Goal: Transaction & Acquisition: Obtain resource

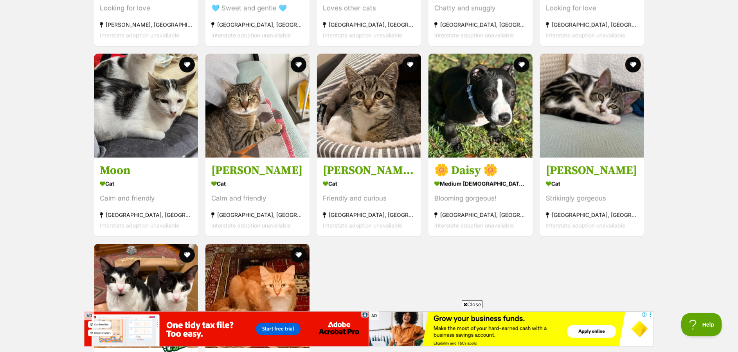
scroll to position [1136, 0]
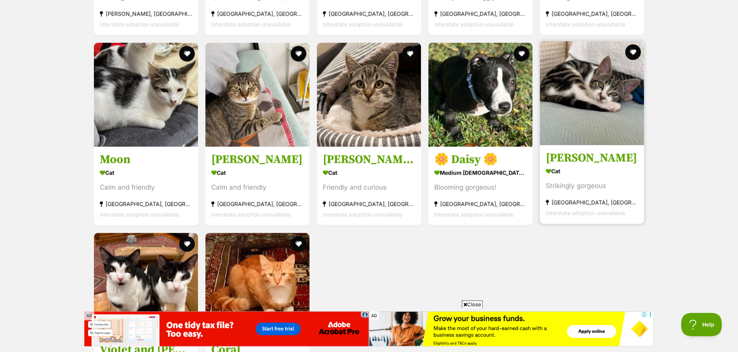
click at [379, 151] on h3 "[PERSON_NAME]" at bounding box center [592, 158] width 92 height 15
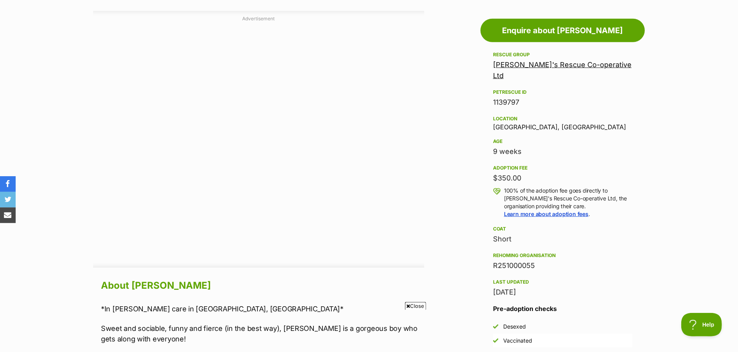
scroll to position [421, 0]
drag, startPoint x: 497, startPoint y: 165, endPoint x: 529, endPoint y: 167, distance: 31.7
click at [529, 172] on div "$350.00" at bounding box center [562, 177] width 139 height 11
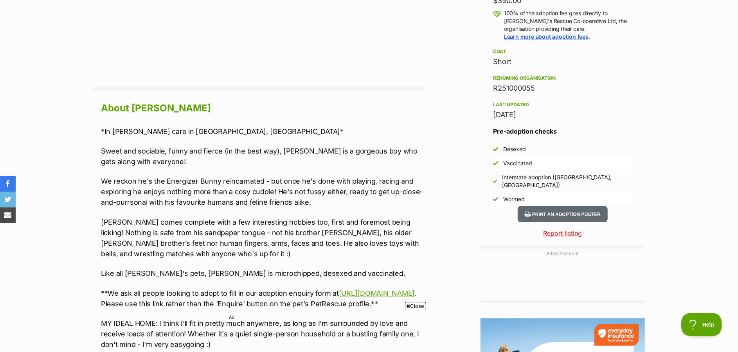
scroll to position [600, 0]
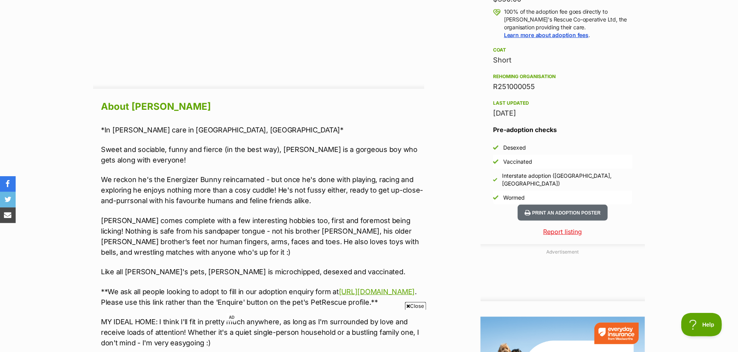
click at [171, 128] on p "*In foster care in Canterbury, Sydney*" at bounding box center [262, 130] width 323 height 11
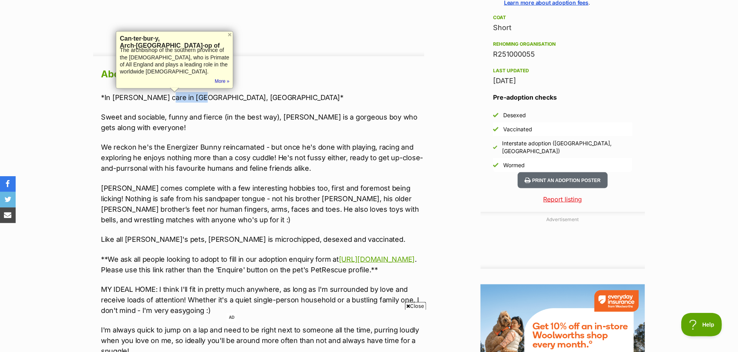
scroll to position [633, 0]
click at [275, 211] on p "Colin comes complete with a few interesting hobbies too, first and foremost bei…" at bounding box center [262, 204] width 323 height 42
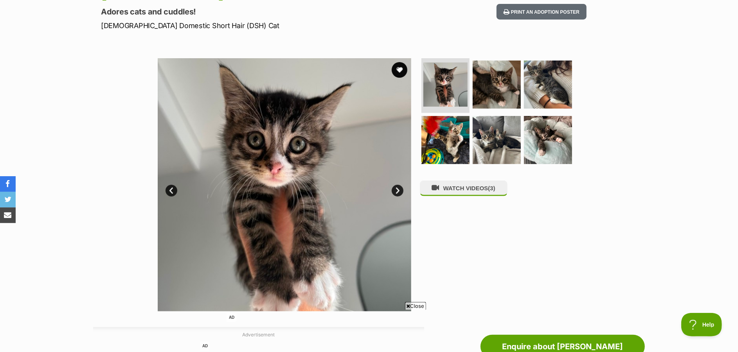
scroll to position [64, 0]
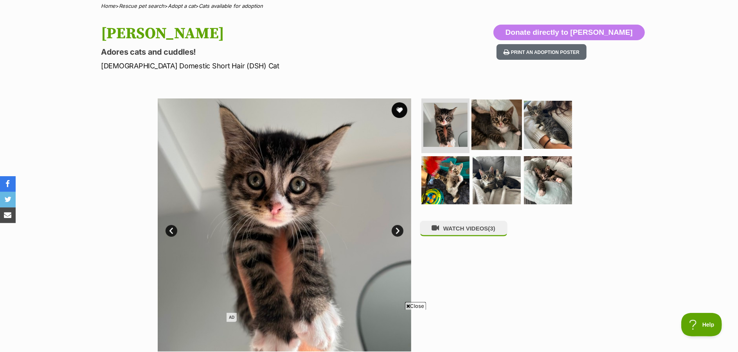
click at [491, 131] on img at bounding box center [496, 125] width 50 height 50
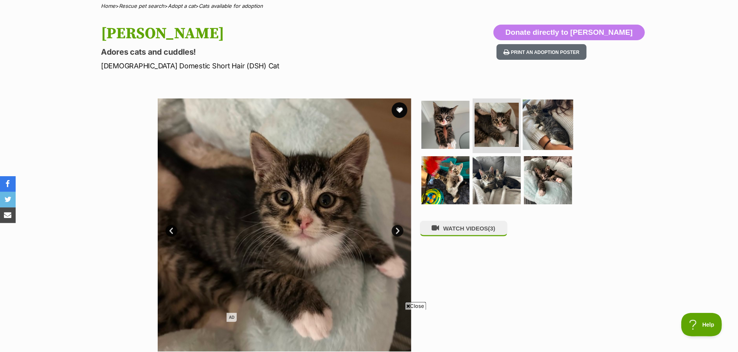
click at [548, 126] on img at bounding box center [548, 125] width 50 height 50
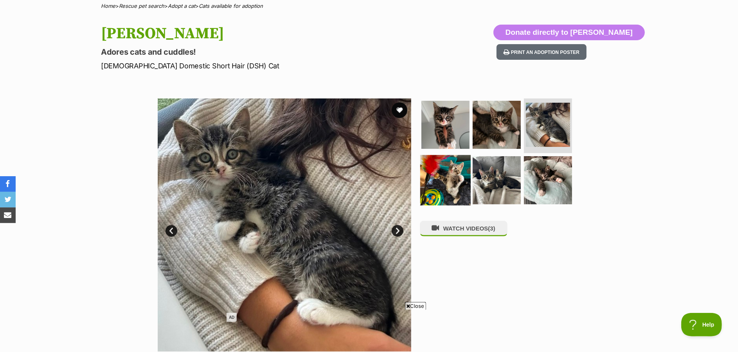
click at [440, 170] on img at bounding box center [445, 180] width 50 height 50
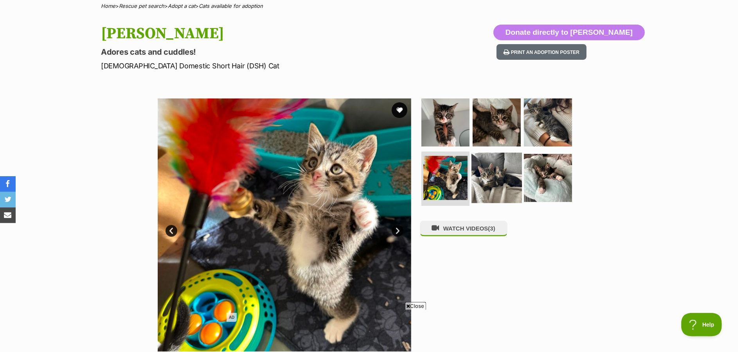
click at [484, 176] on img at bounding box center [496, 178] width 50 height 50
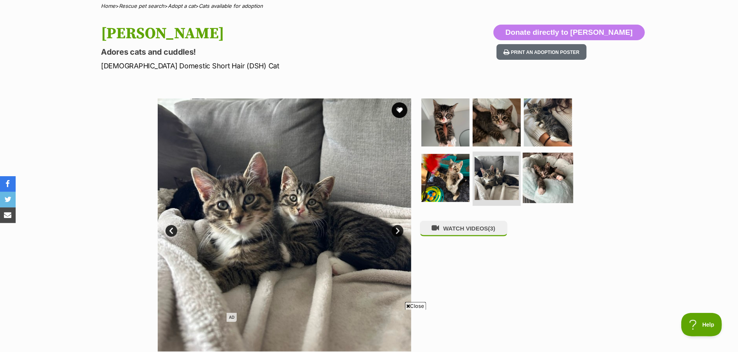
click at [537, 180] on img at bounding box center [548, 178] width 50 height 50
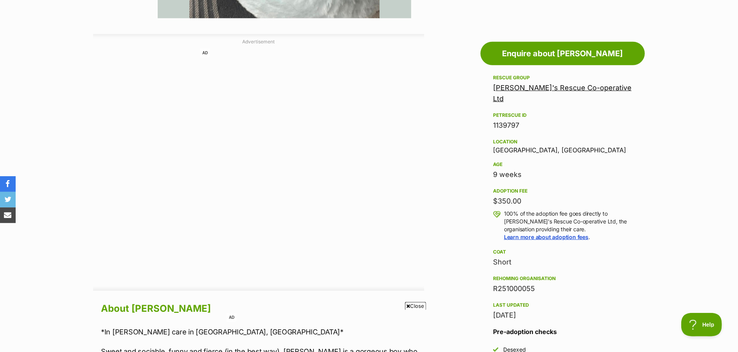
scroll to position [398, 0]
drag, startPoint x: 503, startPoint y: 164, endPoint x: 544, endPoint y: 165, distance: 41.5
click at [544, 169] on div "9 weeks" at bounding box center [562, 174] width 139 height 11
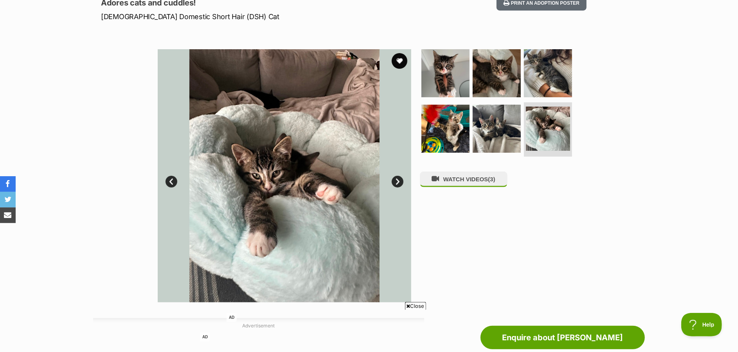
scroll to position [113, 0]
click at [401, 182] on link "Next" at bounding box center [398, 182] width 12 height 12
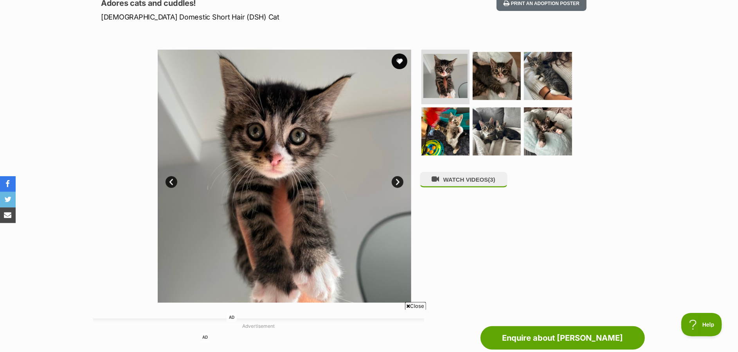
click at [460, 196] on div "WATCH VIDEOS (3)" at bounding box center [500, 176] width 160 height 253
click at [455, 182] on button "WATCH VIDEOS (3)" at bounding box center [464, 179] width 88 height 15
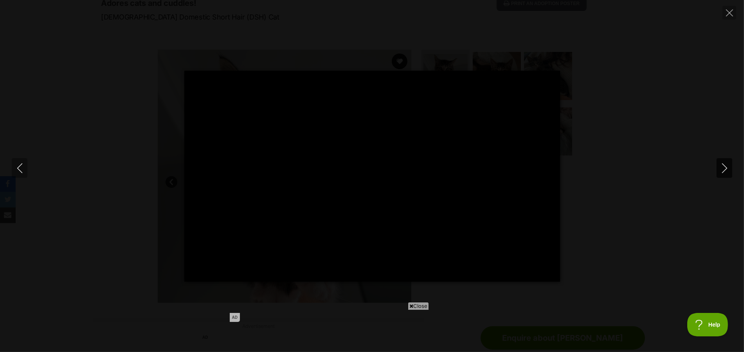
click at [725, 169] on icon "Next" at bounding box center [724, 168] width 10 height 10
type input "84.31"
click at [725, 169] on icon "Next" at bounding box center [724, 168] width 10 height 10
type input "32.76"
click at [727, 14] on icon "Close" at bounding box center [729, 12] width 7 height 7
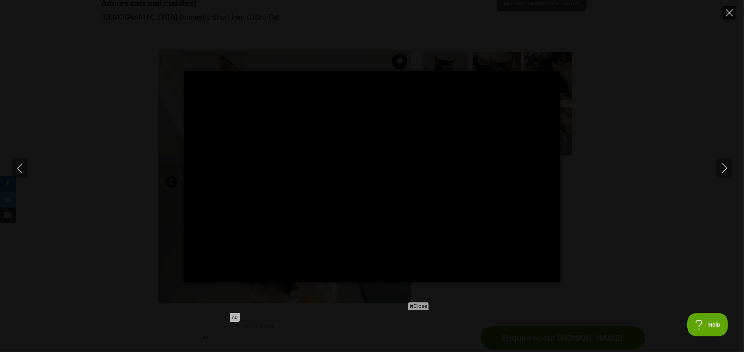
type input "41.1"
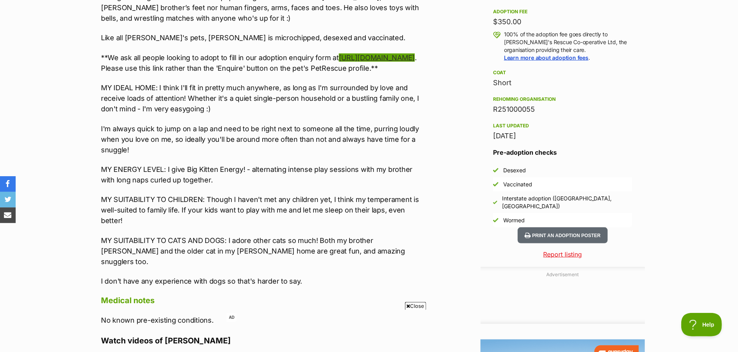
scroll to position [527, 0]
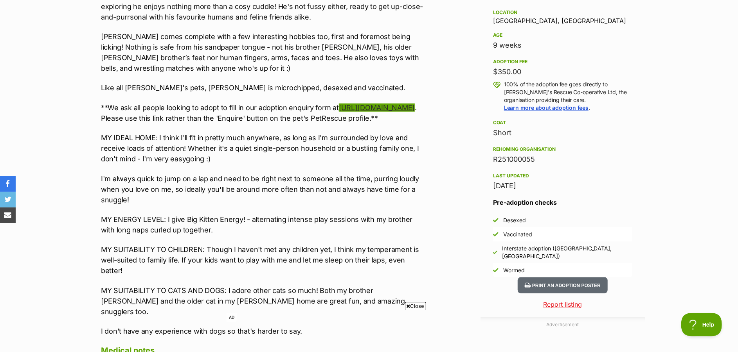
click at [339, 112] on link "https://form.jotform.co/92940837256870" at bounding box center [377, 108] width 76 height 8
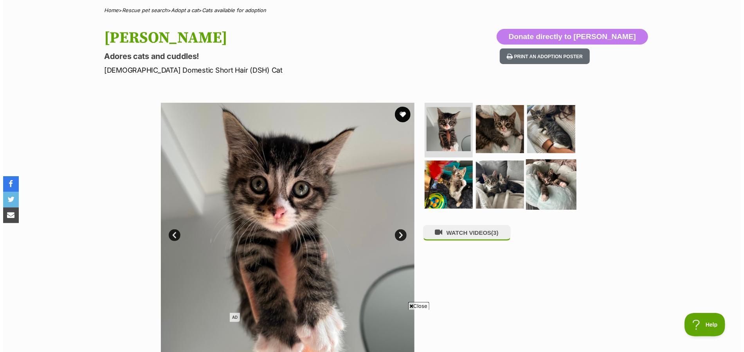
scroll to position [60, 0]
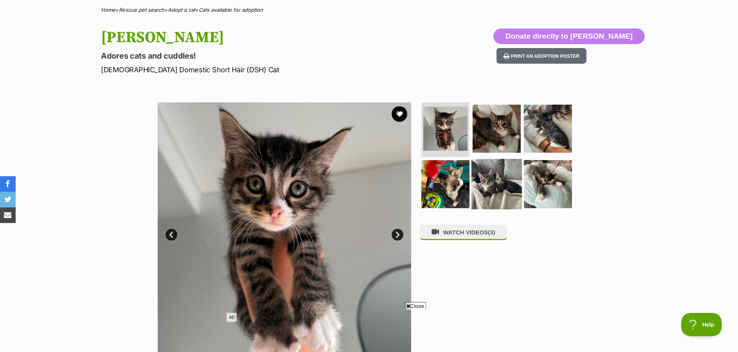
click at [498, 180] on img at bounding box center [496, 184] width 50 height 50
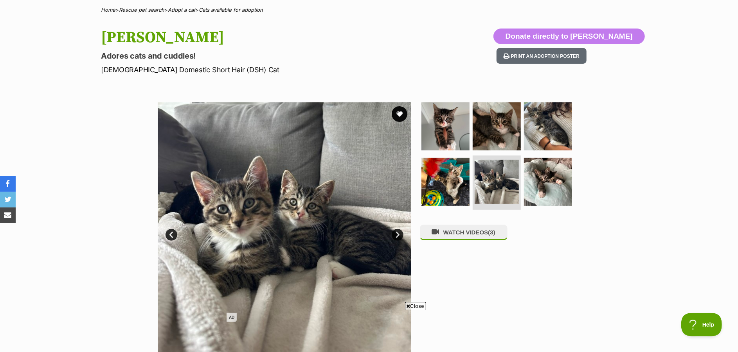
click at [401, 230] on link "Next" at bounding box center [398, 235] width 12 height 12
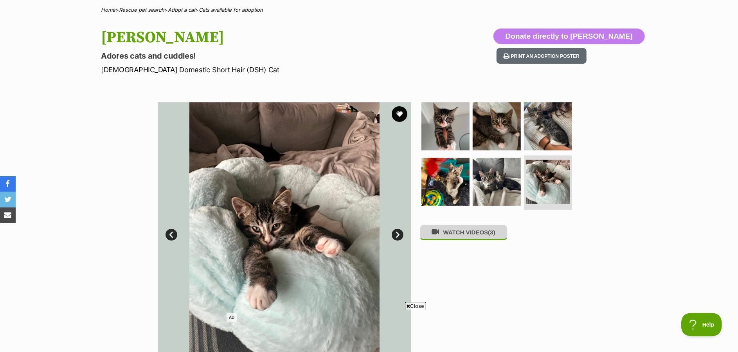
click at [462, 231] on button "WATCH VIDEOS (3)" at bounding box center [464, 232] width 88 height 15
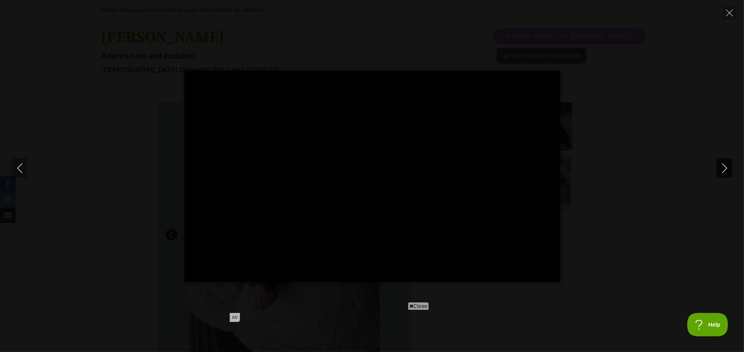
click at [720, 173] on icon "Next" at bounding box center [724, 168] width 10 height 10
type input "24.22"
click at [720, 173] on icon "Next" at bounding box center [724, 168] width 10 height 10
type input "3.44"
click at [632, 206] on div "Pause Play % buffered 00:00 -00:06 Unmute Mute Disable captions Enable captions…" at bounding box center [372, 176] width 744 height 211
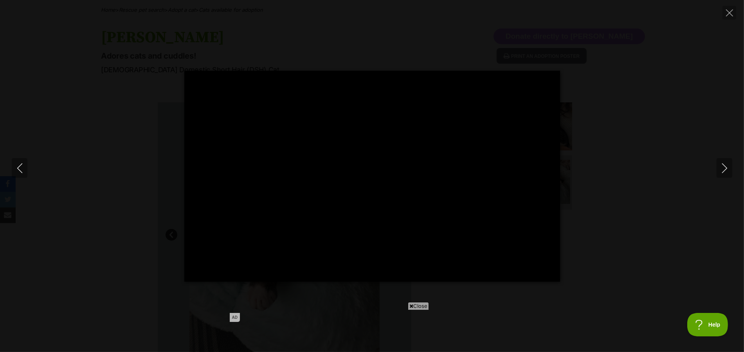
type input "36.03"
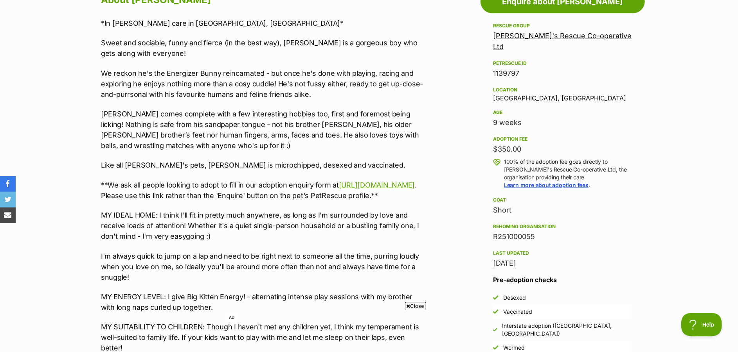
scroll to position [451, 0]
drag, startPoint x: 499, startPoint y: 139, endPoint x: 525, endPoint y: 135, distance: 26.1
click at [525, 143] on div "$350.00" at bounding box center [562, 148] width 139 height 11
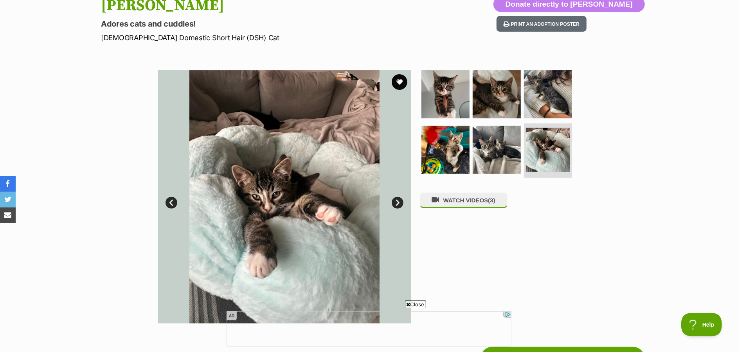
scroll to position [93, 0]
click at [396, 202] on link "Next" at bounding box center [398, 203] width 12 height 12
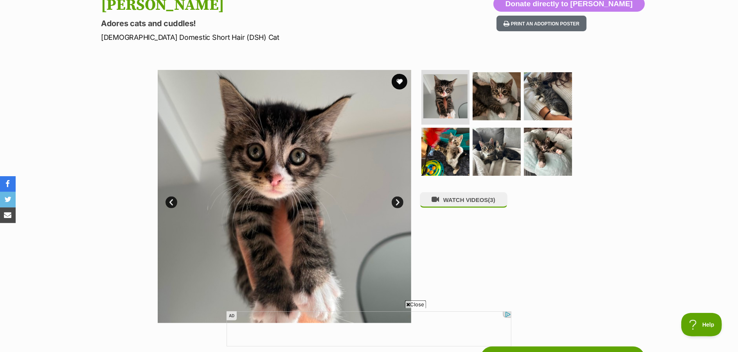
click at [396, 202] on link "Next" at bounding box center [398, 203] width 12 height 12
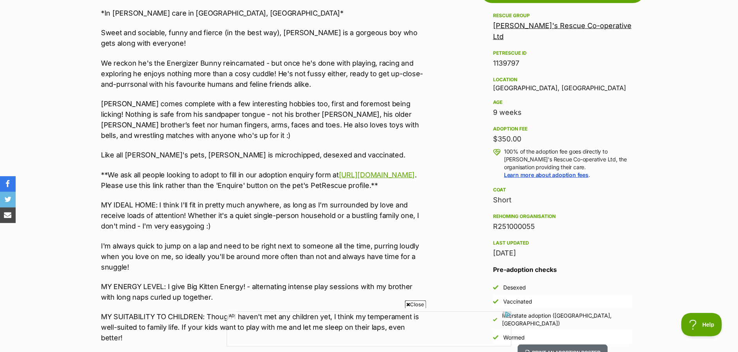
scroll to position [459, 0]
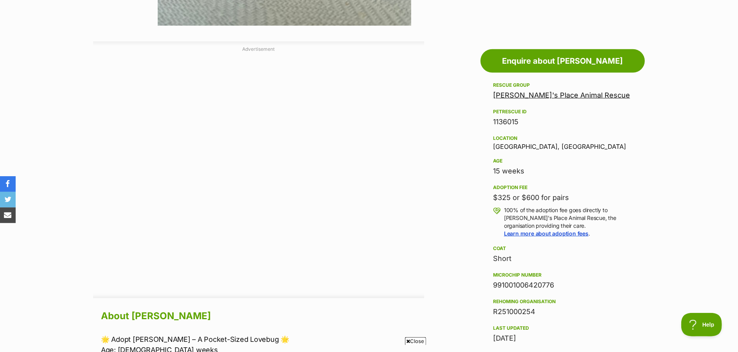
drag, startPoint x: 440, startPoint y: 164, endPoint x: 543, endPoint y: 171, distance: 103.9
click at [543, 171] on aside "Rescue group Shelly's Place Animal Rescue PetRescue ID 1136015 Location Bexley,…" at bounding box center [562, 252] width 164 height 342
click at [543, 171] on div "15 weeks" at bounding box center [562, 171] width 139 height 11
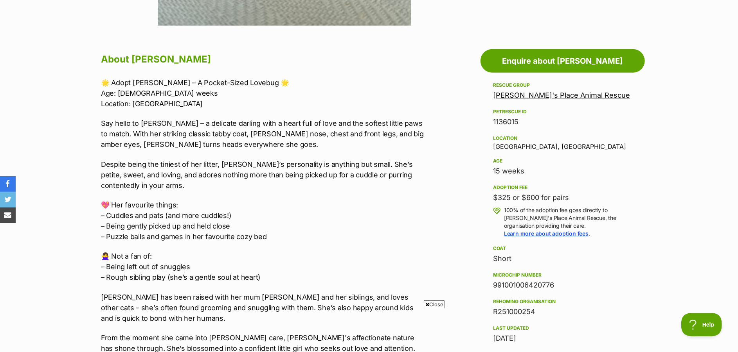
drag, startPoint x: 567, startPoint y: 198, endPoint x: 517, endPoint y: 194, distance: 49.4
click at [517, 194] on div "$325 or $600 for pairs" at bounding box center [562, 197] width 139 height 11
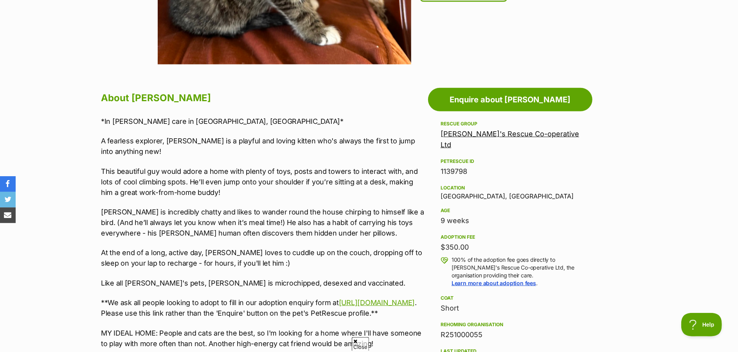
drag, startPoint x: 440, startPoint y: 212, endPoint x: 537, endPoint y: 210, distance: 97.8
click at [481, 212] on aside "Rescue group Maggie's Rescue Co-operative Ltd PetRescue ID 1139798 Location Mar…" at bounding box center [510, 286] width 164 height 334
click at [540, 216] on div "9 weeks" at bounding box center [509, 221] width 139 height 11
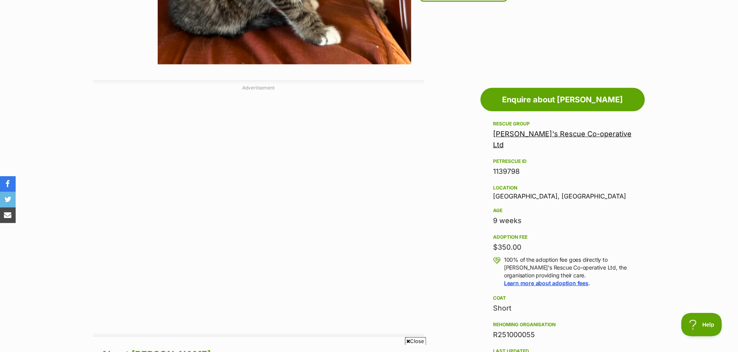
drag, startPoint x: 441, startPoint y: 184, endPoint x: 544, endPoint y: 176, distance: 103.2
click at [544, 185] on div "Location" at bounding box center [562, 188] width 139 height 6
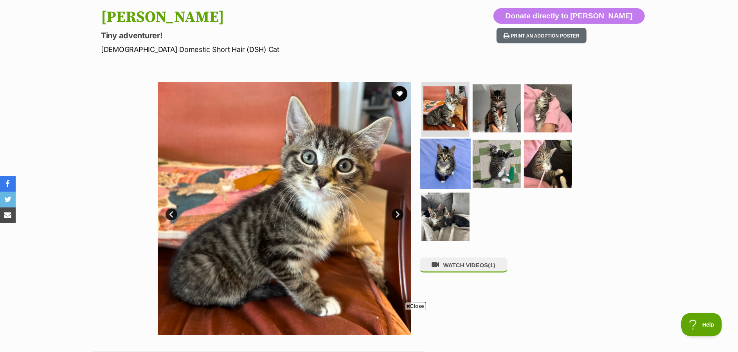
scroll to position [78, 0]
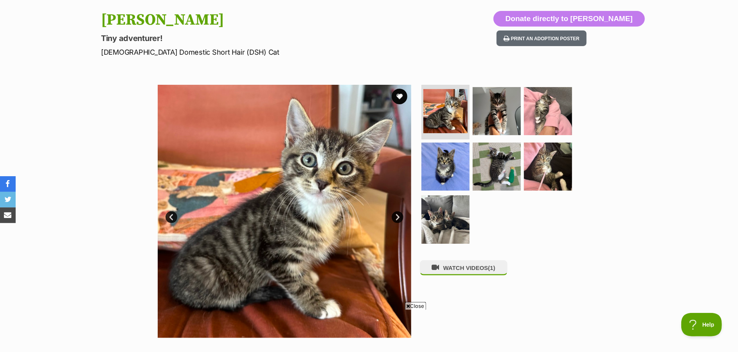
click at [394, 220] on link "Next" at bounding box center [398, 218] width 12 height 12
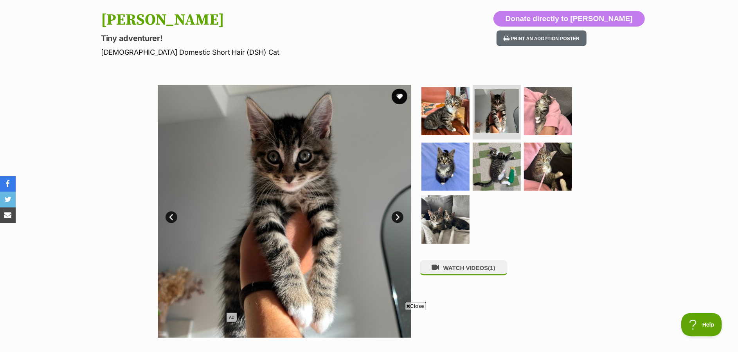
click at [395, 219] on link "Next" at bounding box center [398, 218] width 12 height 12
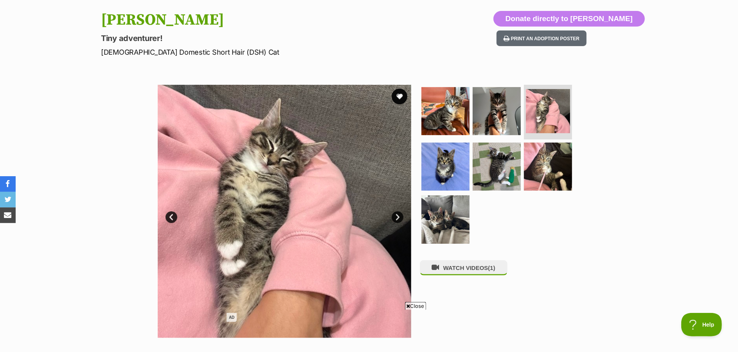
click at [395, 219] on link "Next" at bounding box center [398, 218] width 12 height 12
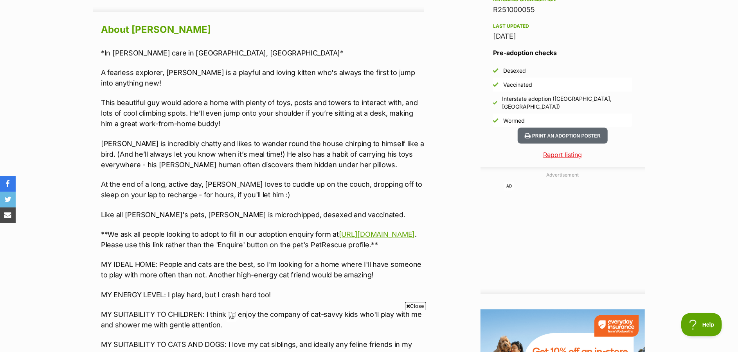
scroll to position [743, 0]
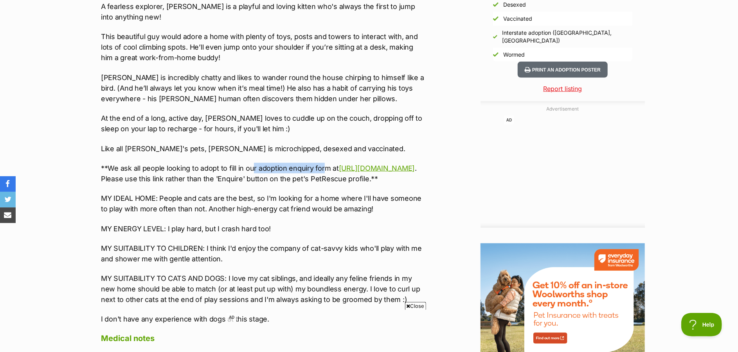
drag, startPoint x: 253, startPoint y: 165, endPoint x: 323, endPoint y: 165, distance: 70.4
click at [323, 165] on p "**We ask all people looking to adopt to fill in our adoption enquiry form at ht…" at bounding box center [262, 173] width 323 height 21
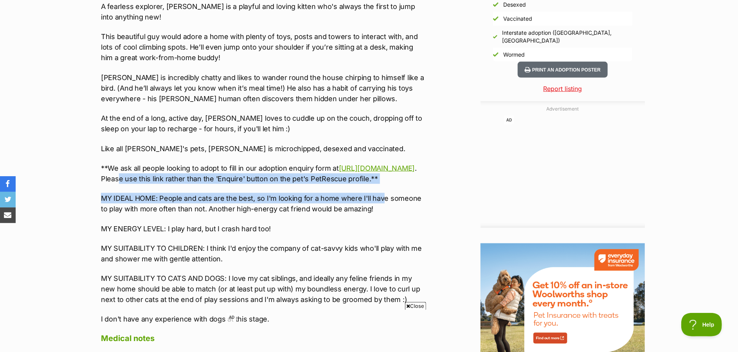
drag, startPoint x: 258, startPoint y: 180, endPoint x: 380, endPoint y: 197, distance: 122.8
click at [380, 197] on div "*In foster care in Canterbury, Sydney* A fearless explorer, Bernard is a playfu…" at bounding box center [262, 153] width 323 height 343
click at [379, 197] on div "*In foster care in Canterbury, Sydney* A fearless explorer, Bernard is a playfu…" at bounding box center [262, 153] width 323 height 343
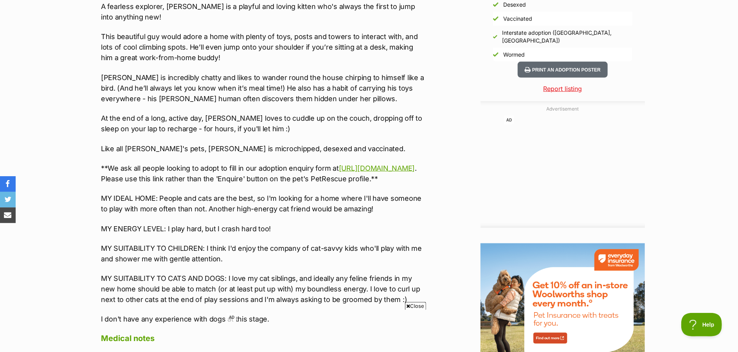
click at [314, 154] on div "*In foster care in Canterbury, Sydney* A fearless explorer, Bernard is a playfu…" at bounding box center [262, 153] width 323 height 343
click at [339, 172] on link "[URL][DOMAIN_NAME]" at bounding box center [377, 168] width 76 height 8
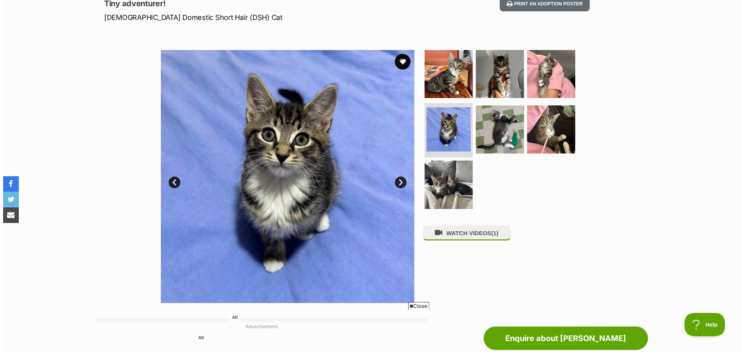
scroll to position [113, 0]
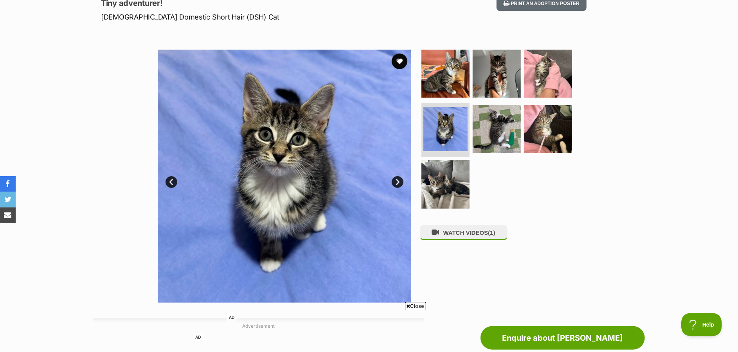
click at [397, 183] on link "Next" at bounding box center [398, 182] width 12 height 12
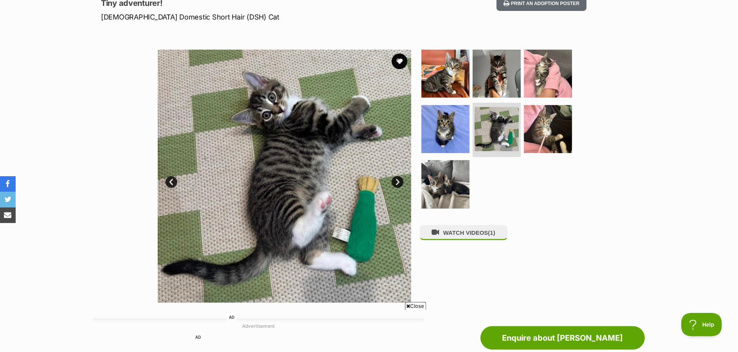
click at [397, 183] on link "Next" at bounding box center [398, 182] width 12 height 12
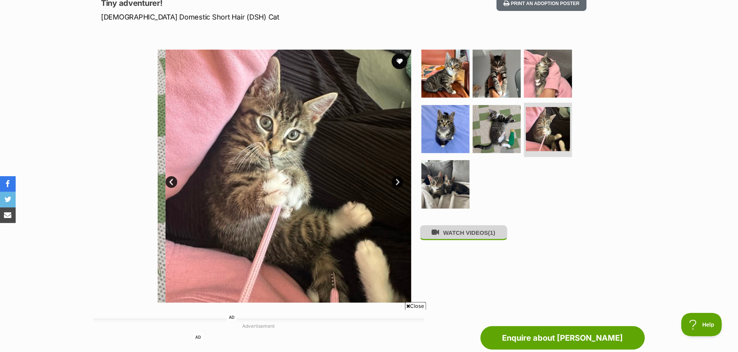
click at [447, 233] on button "WATCH VIDEOS (1)" at bounding box center [464, 232] width 88 height 15
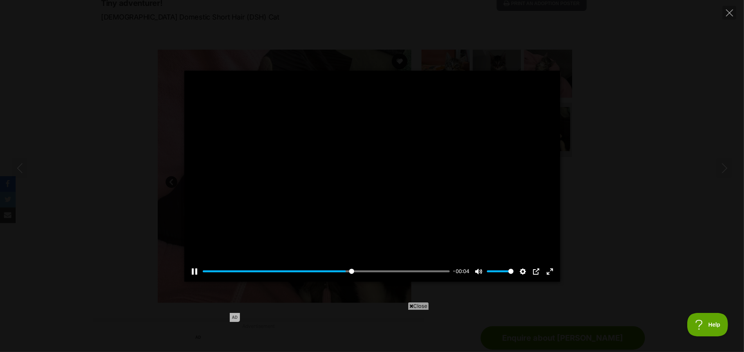
click at [627, 183] on div "Pause Play % buffered 00:00 -00:04 Unmute Mute Disable captions Enable captions…" at bounding box center [372, 176] width 744 height 211
type input "61.76"
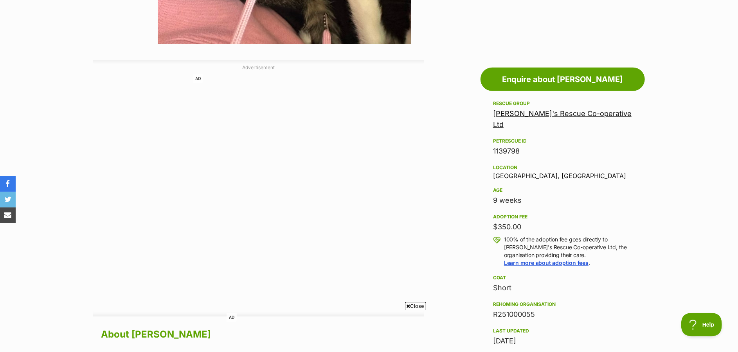
scroll to position [440, 0]
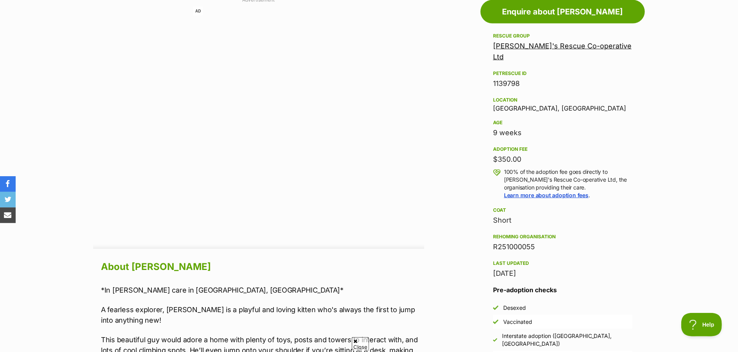
drag, startPoint x: 484, startPoint y: 142, endPoint x: 580, endPoint y: 142, distance: 96.2
click at [578, 142] on aside "Rescue group Maggie's Rescue Co-operative Ltd PetRescue ID 1139798 Location Mar…" at bounding box center [562, 198] width 164 height 334
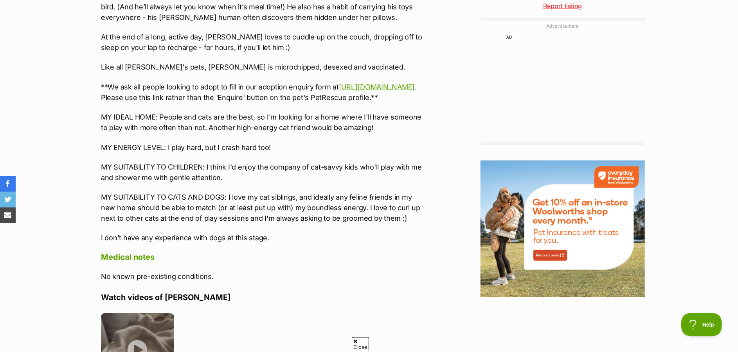
scroll to position [904, 0]
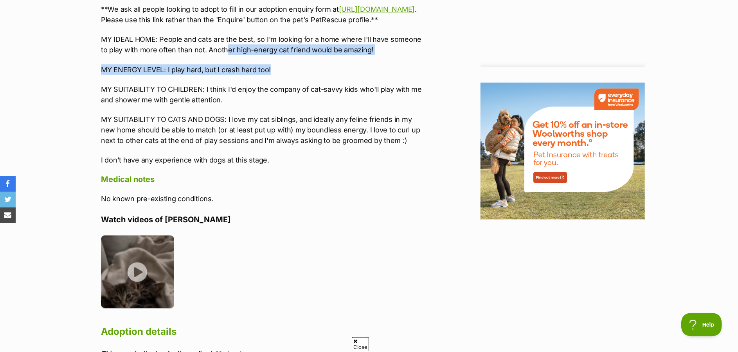
drag, startPoint x: 225, startPoint y: 56, endPoint x: 300, endPoint y: 70, distance: 75.7
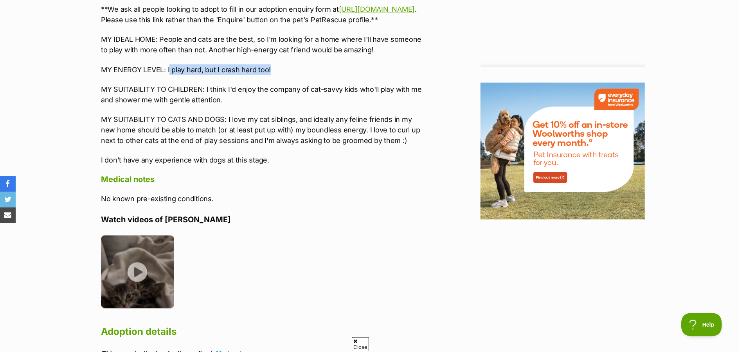
drag, startPoint x: 300, startPoint y: 81, endPoint x: 169, endPoint y: 81, distance: 131.0
click at [169, 75] on p "MY ENERGY LEVEL: I play hard, but I crash hard too!" at bounding box center [262, 70] width 323 height 11
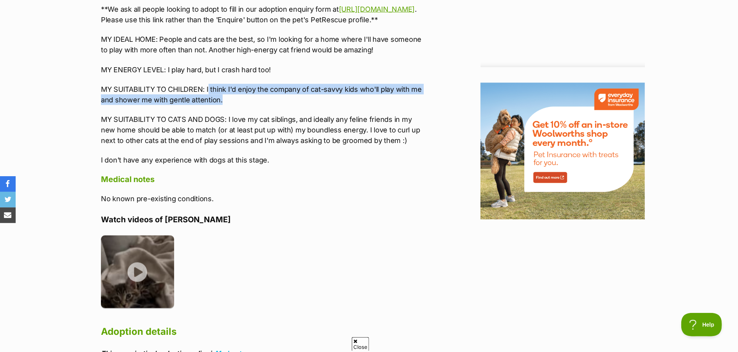
drag, startPoint x: 221, startPoint y: 100, endPoint x: 317, endPoint y: 108, distance: 96.9
click at [317, 105] on p "MY SUITABILITY TO CHILDREN: I think I'd enjoy the company of cat-savvy kids who…" at bounding box center [262, 94] width 323 height 21
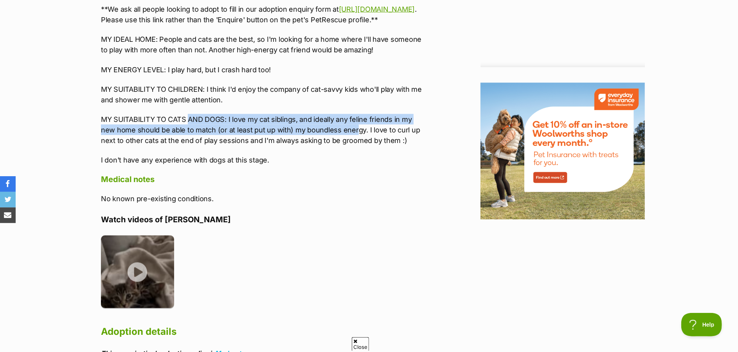
drag, startPoint x: 202, startPoint y: 130, endPoint x: 353, endPoint y: 138, distance: 151.2
click at [353, 138] on p "MY SUITABILITY TO CATS AND DOGS: I love my cat siblings, and ideally any feline…" at bounding box center [262, 130] width 323 height 32
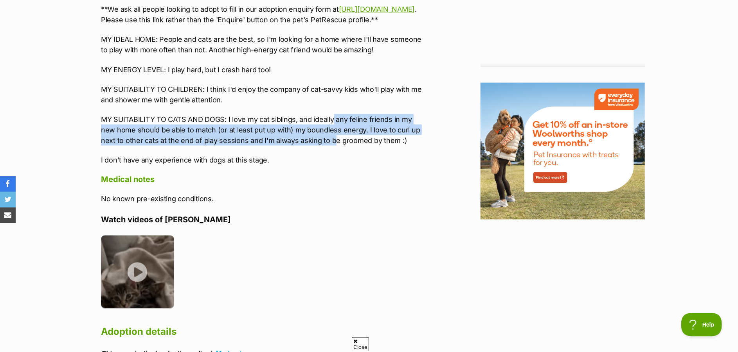
drag, startPoint x: 334, startPoint y: 132, endPoint x: 332, endPoint y: 147, distance: 15.4
click at [332, 146] on p "MY SUITABILITY TO CATS AND DOGS: I love my cat siblings, and ideally any feline…" at bounding box center [262, 130] width 323 height 32
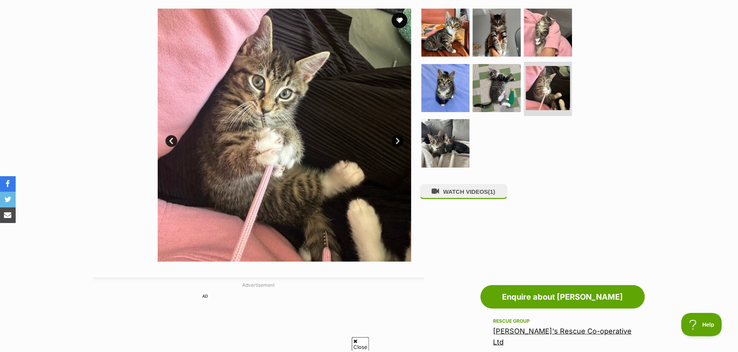
scroll to position [155, 0]
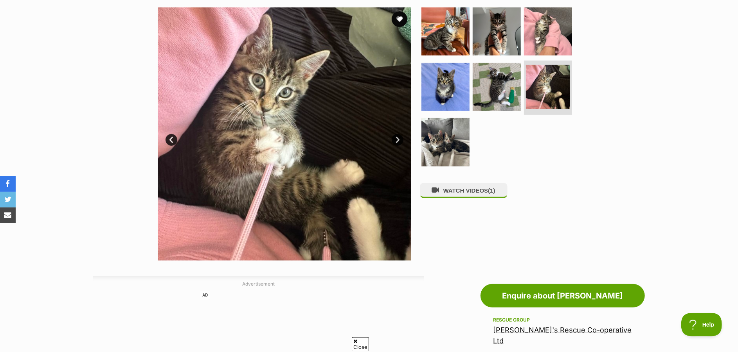
click at [397, 140] on link "Next" at bounding box center [398, 140] width 12 height 12
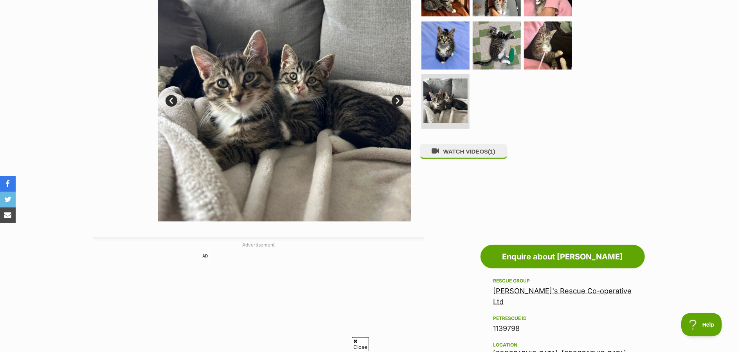
scroll to position [115, 0]
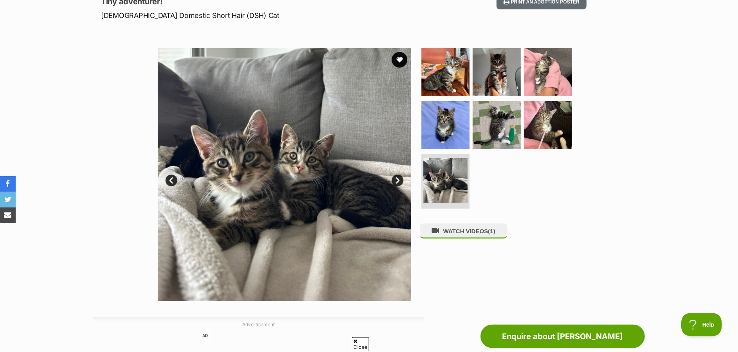
click at [395, 174] on img at bounding box center [284, 174] width 253 height 253
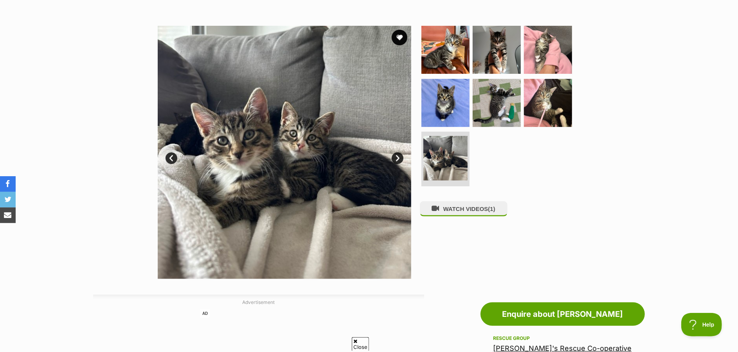
scroll to position [137, 0]
click at [397, 158] on link "Next" at bounding box center [398, 158] width 12 height 12
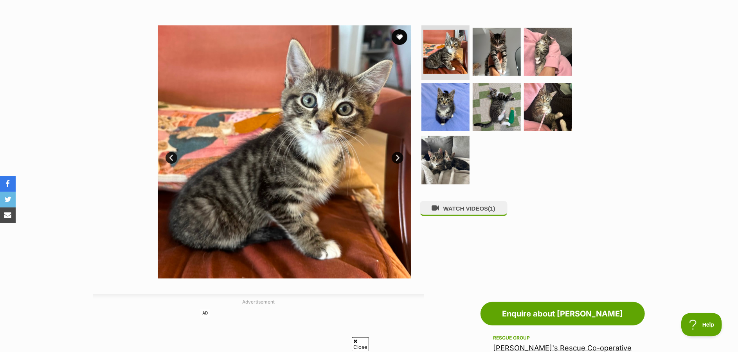
click at [397, 158] on link "Next" at bounding box center [398, 158] width 12 height 12
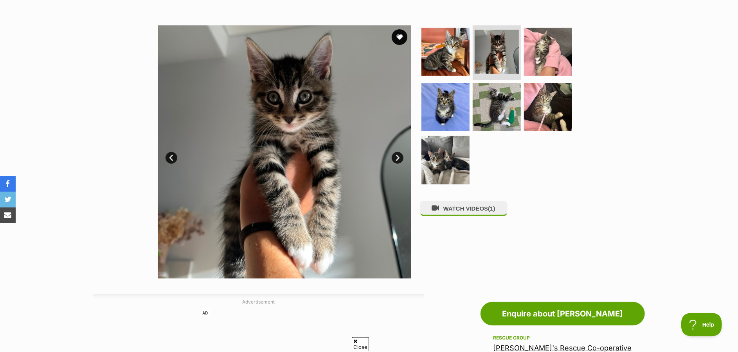
click at [397, 158] on link "Next" at bounding box center [398, 158] width 12 height 12
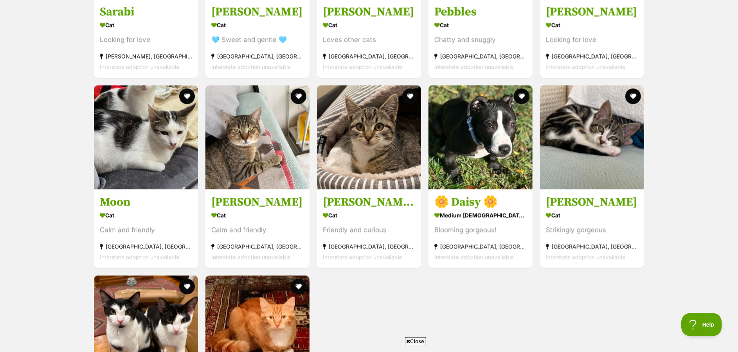
scroll to position [1094, 0]
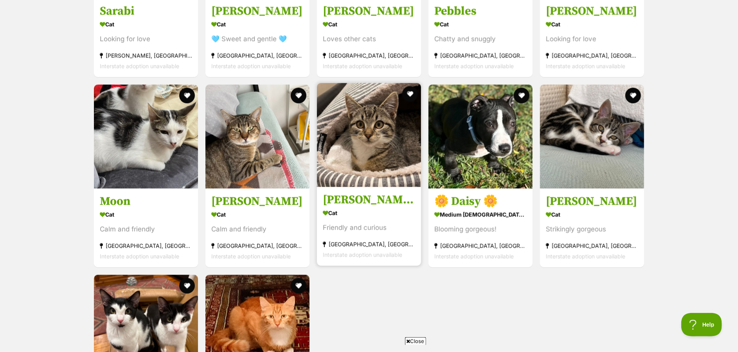
click at [353, 194] on h3 "[PERSON_NAME] the Explorer!" at bounding box center [369, 199] width 92 height 15
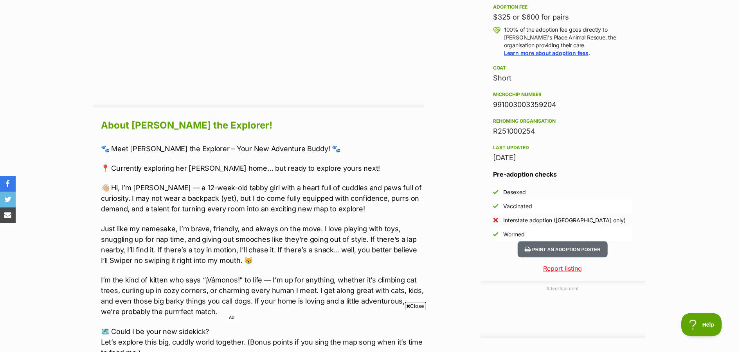
scroll to position [600, 0]
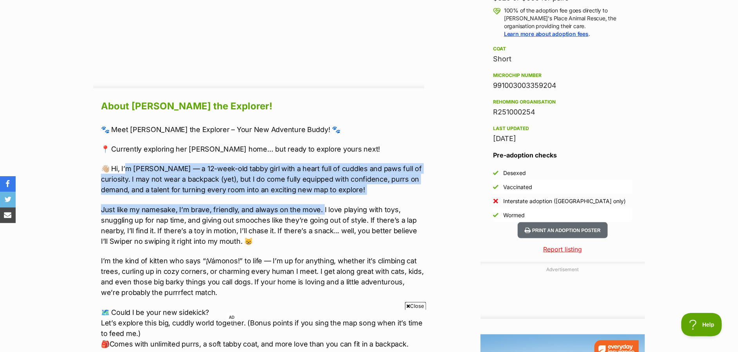
drag, startPoint x: 153, startPoint y: 169, endPoint x: 305, endPoint y: 204, distance: 157.0
click at [320, 199] on div "🐾 Meet [PERSON_NAME] the Explorer – Your New Adventure Buddy! 🐾 📍 Currently exp…" at bounding box center [262, 236] width 323 height 225
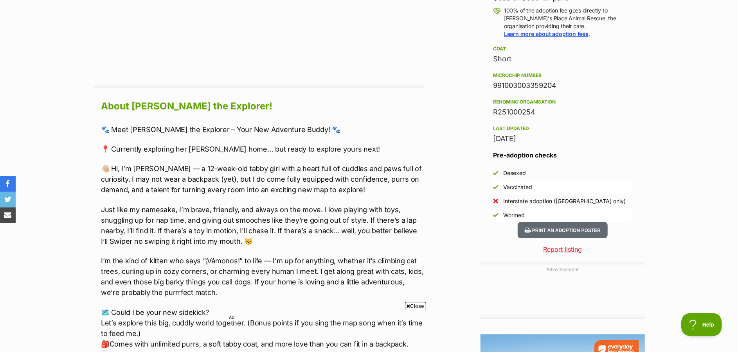
click at [180, 231] on p "Just like my namesake, I’m brave, friendly, and always on the move. I love play…" at bounding box center [262, 226] width 323 height 42
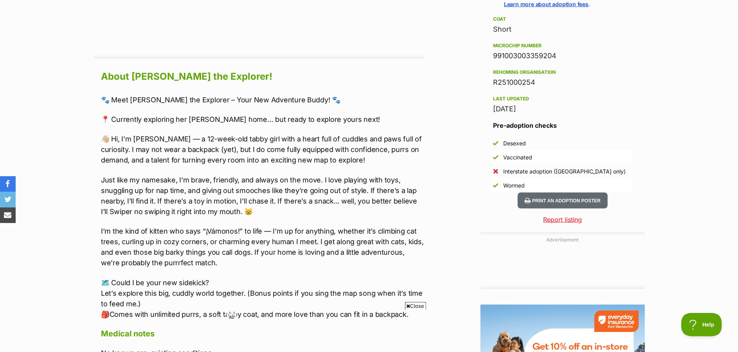
scroll to position [678, 0]
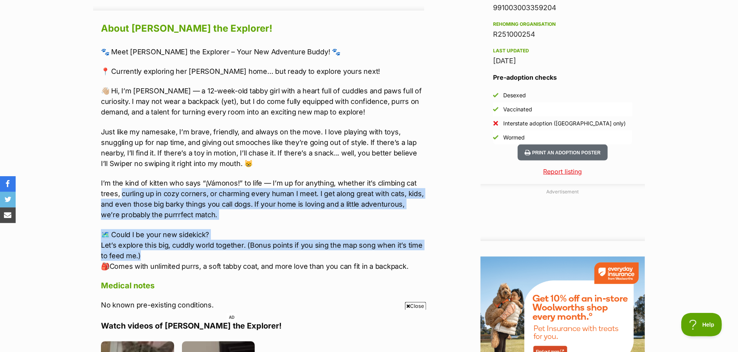
drag, startPoint x: 121, startPoint y: 197, endPoint x: 227, endPoint y: 251, distance: 118.8
click at [227, 251] on div "🐾 Meet [PERSON_NAME] the Explorer – Your New Adventure Buddy! 🐾 📍 Currently exp…" at bounding box center [262, 159] width 323 height 225
click at [227, 253] on p "🗺️ Could I be your new sidekick? Let’s explore this big, cuddly world together.…" at bounding box center [262, 251] width 323 height 42
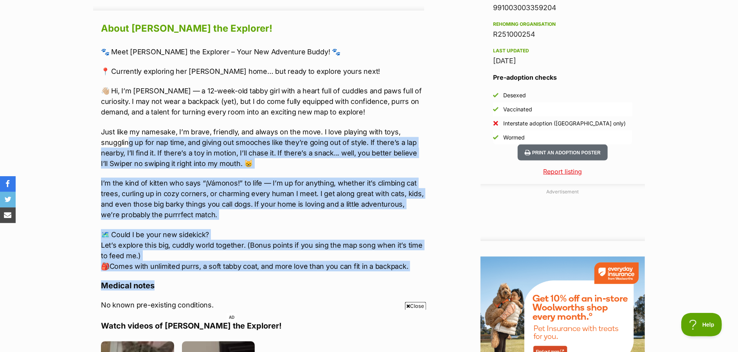
drag, startPoint x: 210, startPoint y: 279, endPoint x: 128, endPoint y: 144, distance: 158.5
click at [128, 144] on p "Just like my namesake, I’m brave, friendly, and always on the move. I love play…" at bounding box center [262, 148] width 323 height 42
click at [131, 150] on p "Just like my namesake, I’m brave, friendly, and always on the move. I love play…" at bounding box center [262, 148] width 323 height 42
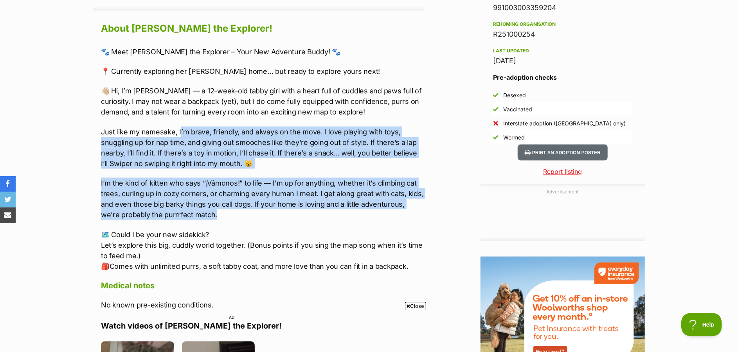
drag, startPoint x: 180, startPoint y: 129, endPoint x: 256, endPoint y: 212, distance: 112.1
click at [256, 212] on div "🐾 Meet [PERSON_NAME] the Explorer – Your New Adventure Buddy! 🐾 📍 Currently exp…" at bounding box center [262, 159] width 323 height 225
click at [251, 195] on p "I’m the kind of kitten who says “¡Vámonos!” to life — I’m up for anything, whet…" at bounding box center [262, 199] width 323 height 42
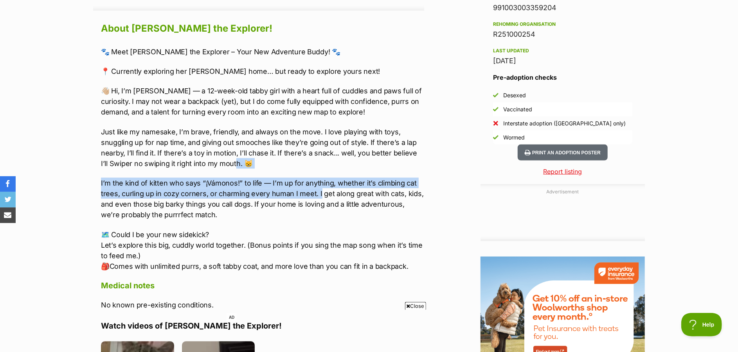
drag, startPoint x: 226, startPoint y: 162, endPoint x: 319, endPoint y: 195, distance: 98.3
click at [319, 195] on div "🐾 Meet [PERSON_NAME] the Explorer – Your New Adventure Buddy! 🐾 📍 Currently exp…" at bounding box center [262, 159] width 323 height 225
click at [319, 195] on p "I’m the kind of kitten who says “¡Vámonos!” to life — I’m up for anything, whet…" at bounding box center [262, 199] width 323 height 42
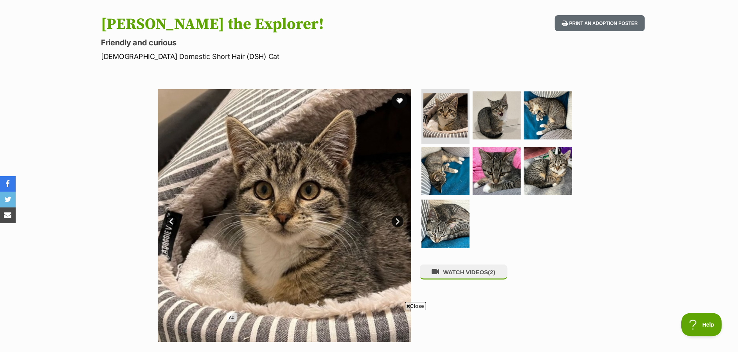
scroll to position [43, 0]
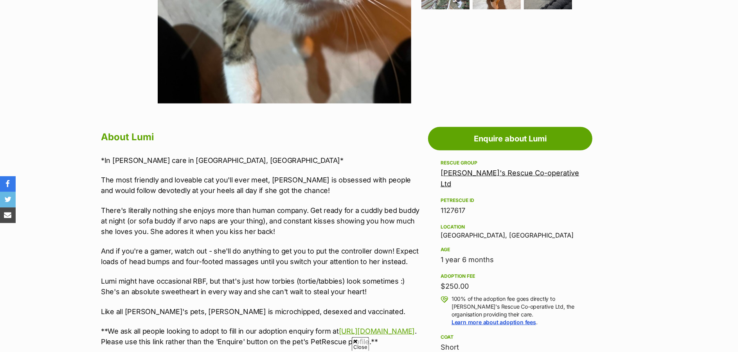
drag, startPoint x: 436, startPoint y: 249, endPoint x: 532, endPoint y: 249, distance: 95.0
click at [531, 249] on aside "Rescue group [PERSON_NAME]'s Rescue Co-operative Ltd PetRescue ID 1127617 Locat…" at bounding box center [510, 325] width 164 height 334
click at [531, 255] on div "1 year 6 months" at bounding box center [509, 260] width 139 height 11
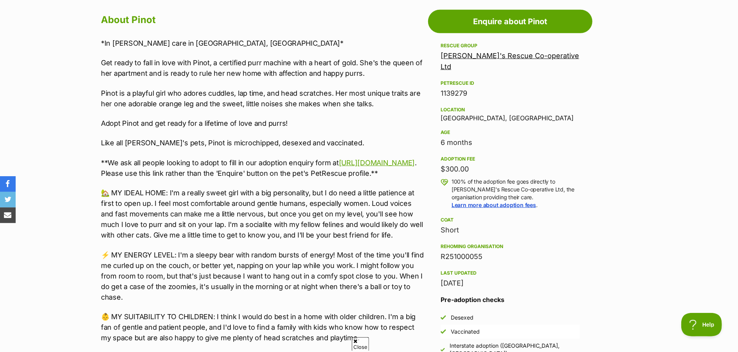
drag, startPoint x: 440, startPoint y: 128, endPoint x: 481, endPoint y: 129, distance: 40.7
click at [481, 137] on div "6 months" at bounding box center [509, 142] width 139 height 11
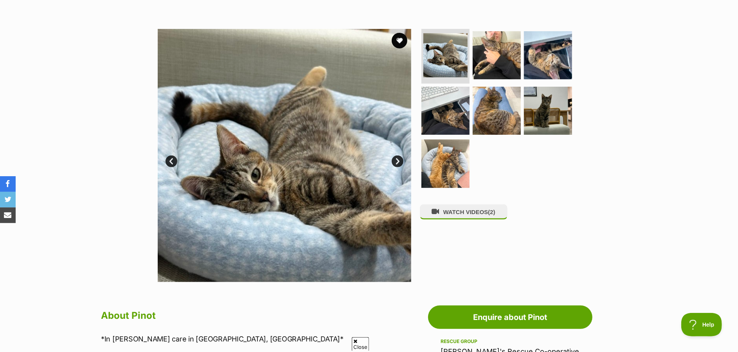
scroll to position [140, 0]
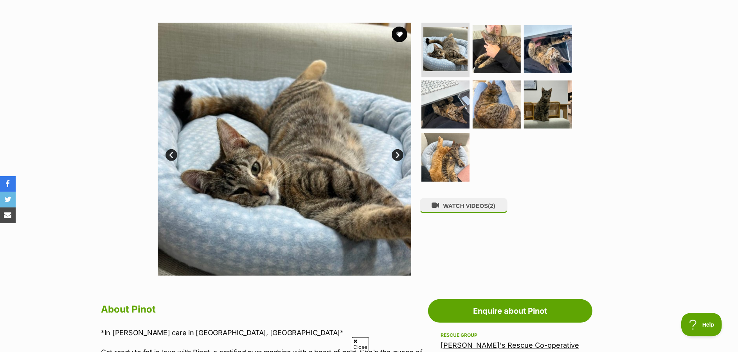
click at [396, 158] on link "Next" at bounding box center [398, 155] width 12 height 12
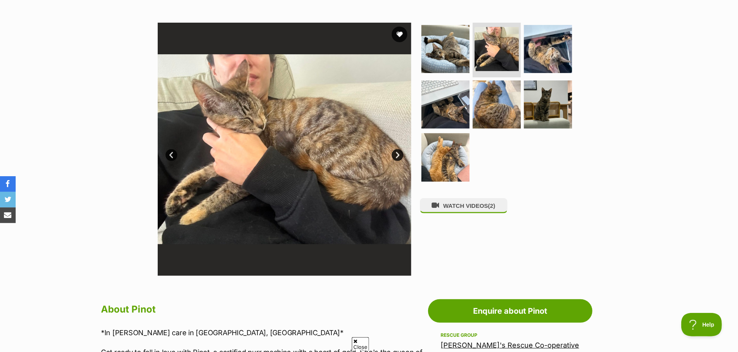
click at [396, 158] on link "Next" at bounding box center [398, 155] width 12 height 12
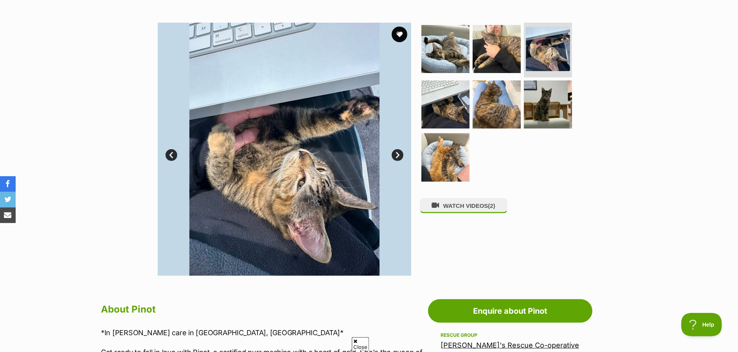
click at [167, 155] on link "Prev" at bounding box center [171, 155] width 12 height 12
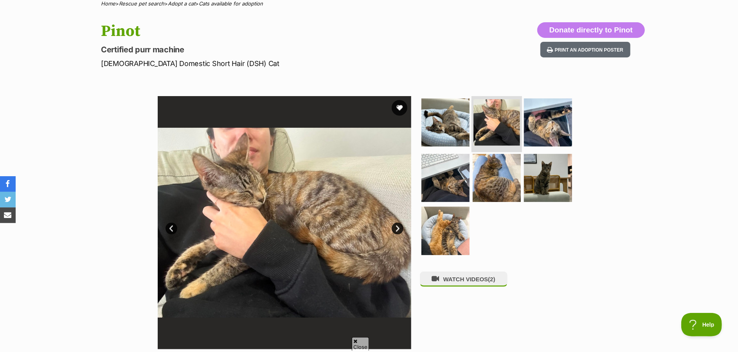
scroll to position [67, 0]
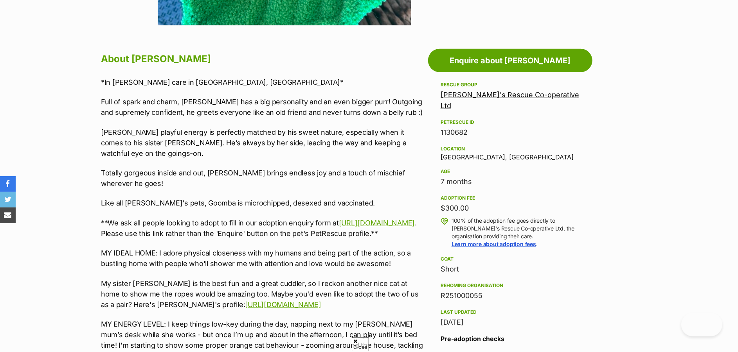
drag, startPoint x: 518, startPoint y: 167, endPoint x: 530, endPoint y: 167, distance: 11.7
click at [530, 167] on aside "Rescue group [PERSON_NAME]'s Rescue Co-operative Ltd PetRescue ID 1130682 Locat…" at bounding box center [510, 247] width 164 height 334
click at [534, 176] on div "7 months" at bounding box center [509, 181] width 139 height 11
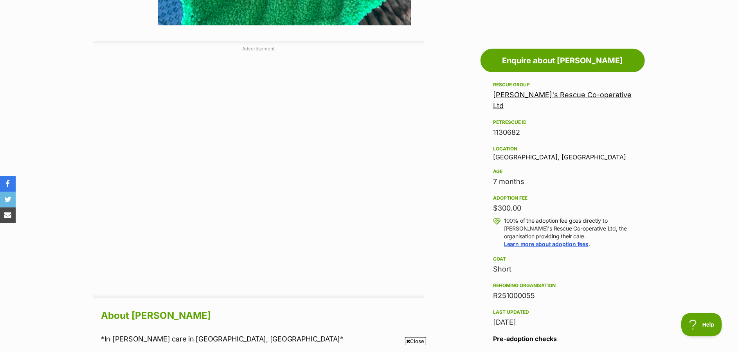
drag, startPoint x: 538, startPoint y: 169, endPoint x: 530, endPoint y: 174, distance: 8.6
click at [538, 176] on div "7 months" at bounding box center [562, 181] width 139 height 11
click at [532, 176] on div "7 months" at bounding box center [562, 181] width 139 height 11
